Goal: Use online tool/utility: Utilize a website feature to perform a specific function

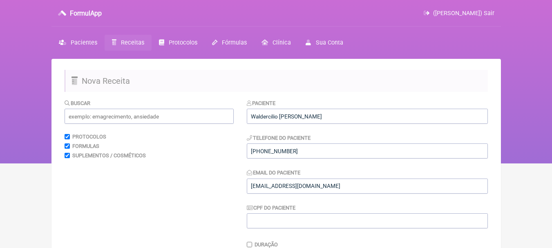
scroll to position [245, 0]
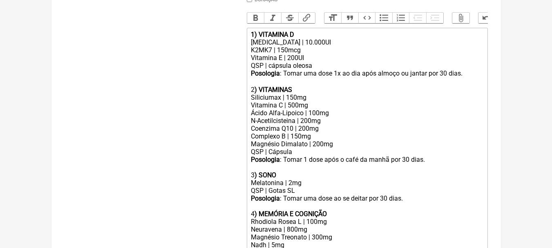
click at [289, 61] on div "K2MK7 | 150mcg Vitamina E | 200UI" at bounding box center [367, 54] width 232 height 16
click at [331, 38] on div "1) VITAMINA D" at bounding box center [367, 35] width 232 height 8
click at [337, 46] on div "[MEDICAL_DATA] | 10.000UI" at bounding box center [367, 42] width 232 height 8
click at [293, 62] on div "K2MK7 | 150mcg Vitamina E | 400UI" at bounding box center [367, 54] width 232 height 16
click at [340, 117] on div "Ácido Alfa-Lipoico | 100mg" at bounding box center [367, 113] width 232 height 8
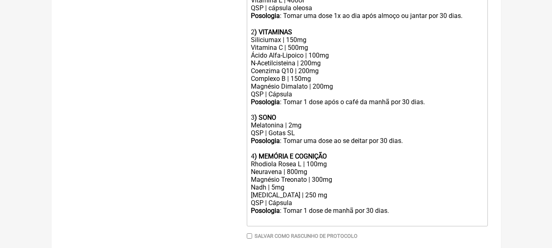
scroll to position [304, 0]
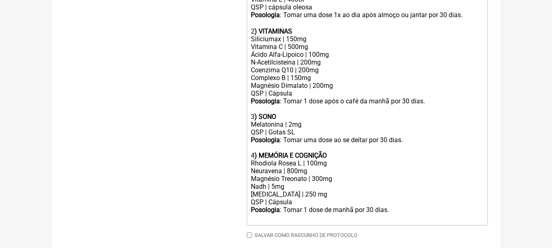
click at [292, 128] on div "Melatonina | 2mg" at bounding box center [367, 125] width 232 height 8
type trix-editor "<div><strong>1) VITAMINA D</strong></div><div>Colecalciferol | 10.000UI</div><d…"
click at [330, 75] on div "Coenzima Q10 | 200mg Complexo B | 150mg Magnésio Dimalato | 200mg QSP | Cápsula" at bounding box center [367, 81] width 232 height 31
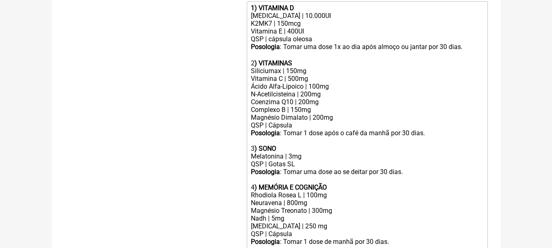
scroll to position [345, 0]
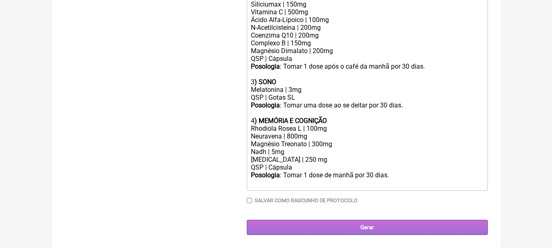
click at [378, 228] on input "Gerar" at bounding box center [367, 227] width 241 height 15
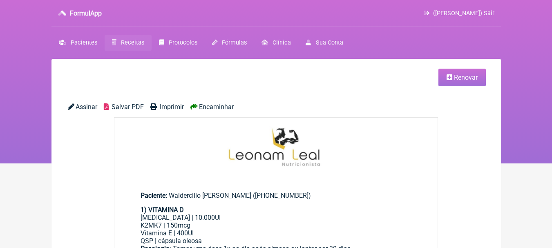
click at [112, 104] on span "Salvar PDF" at bounding box center [128, 107] width 32 height 8
click at [340, 127] on img at bounding box center [276, 147] width 324 height 59
click at [339, 132] on img at bounding box center [276, 147] width 324 height 59
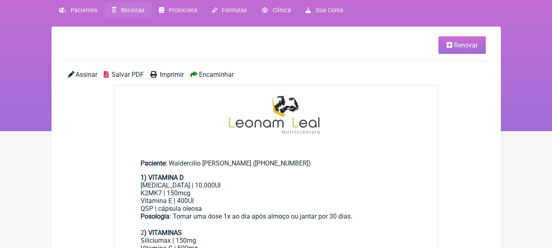
scroll to position [82, 0]
